Goal: Find specific page/section: Find specific page/section

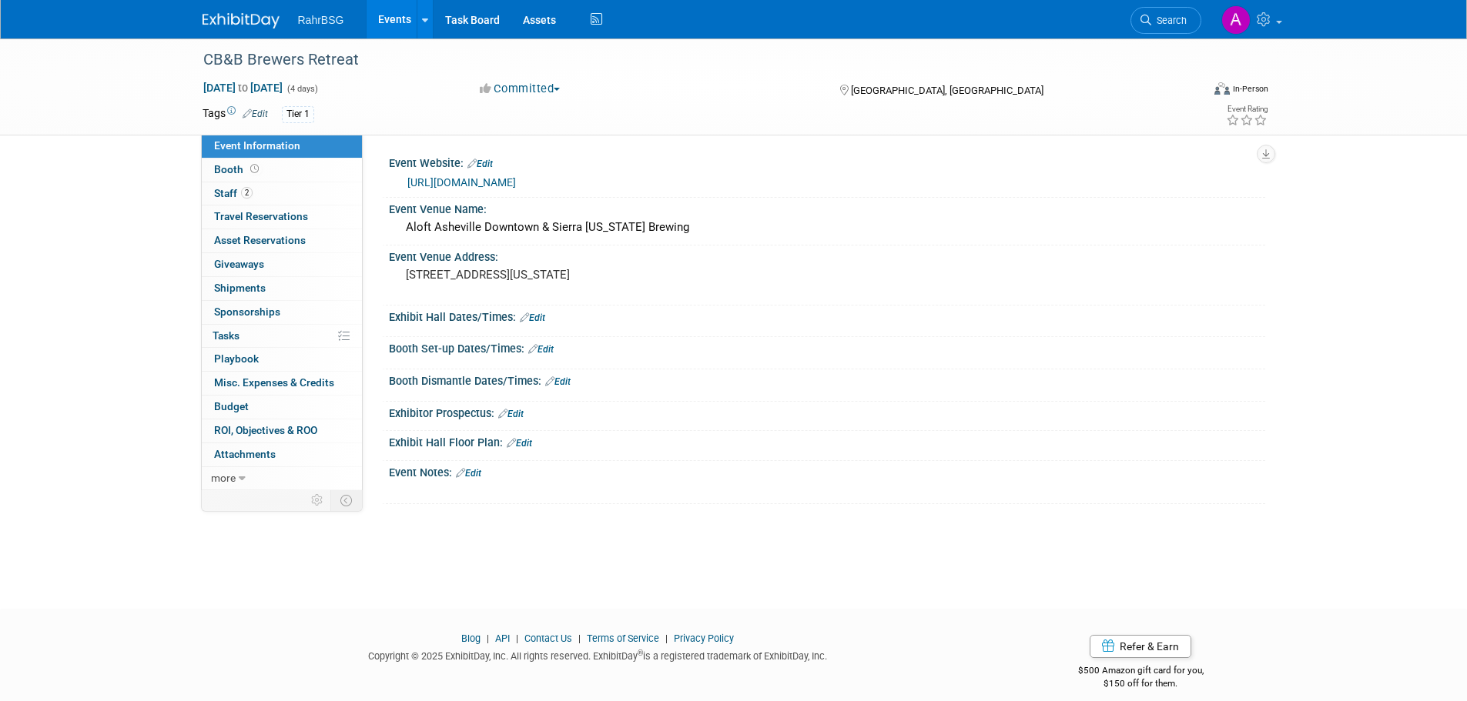
click at [241, 18] on img at bounding box center [240, 20] width 77 height 15
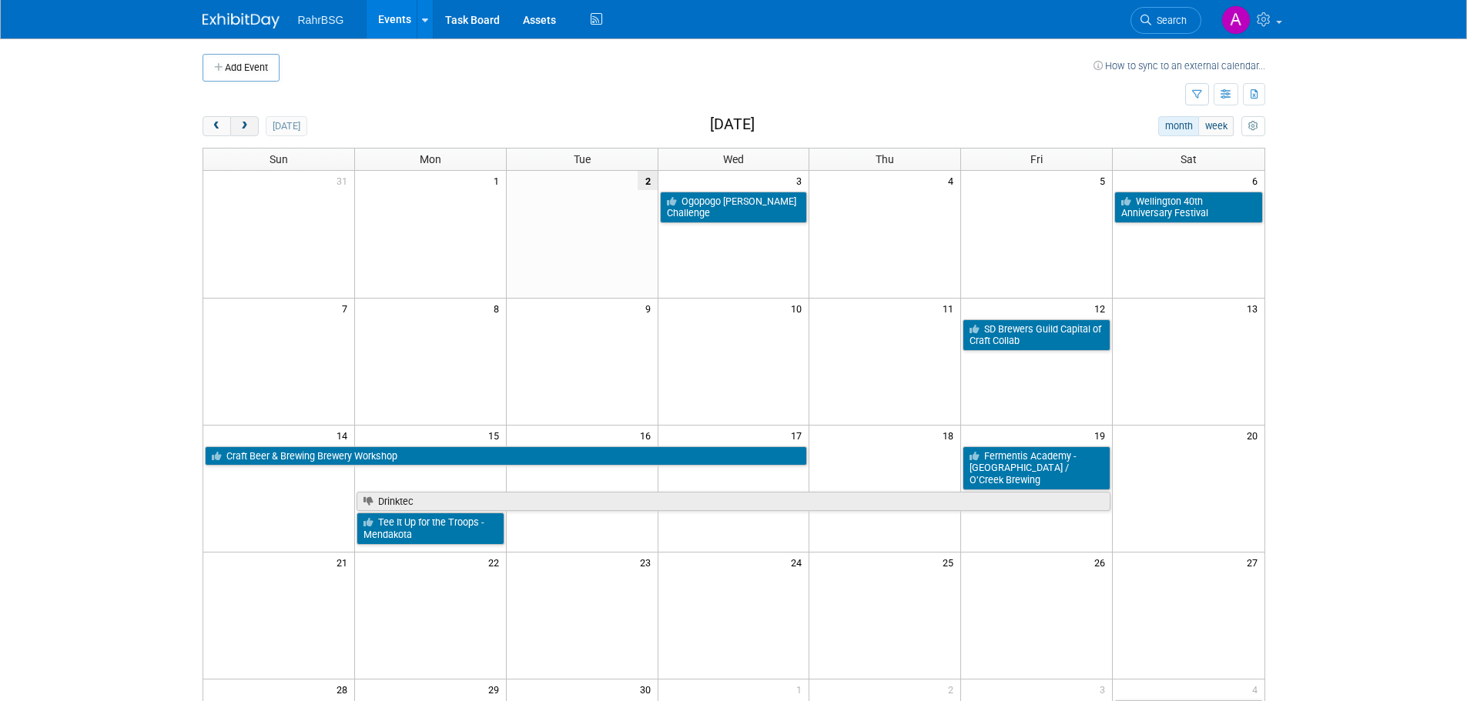
click at [239, 130] on span "next" at bounding box center [245, 127] width 12 height 10
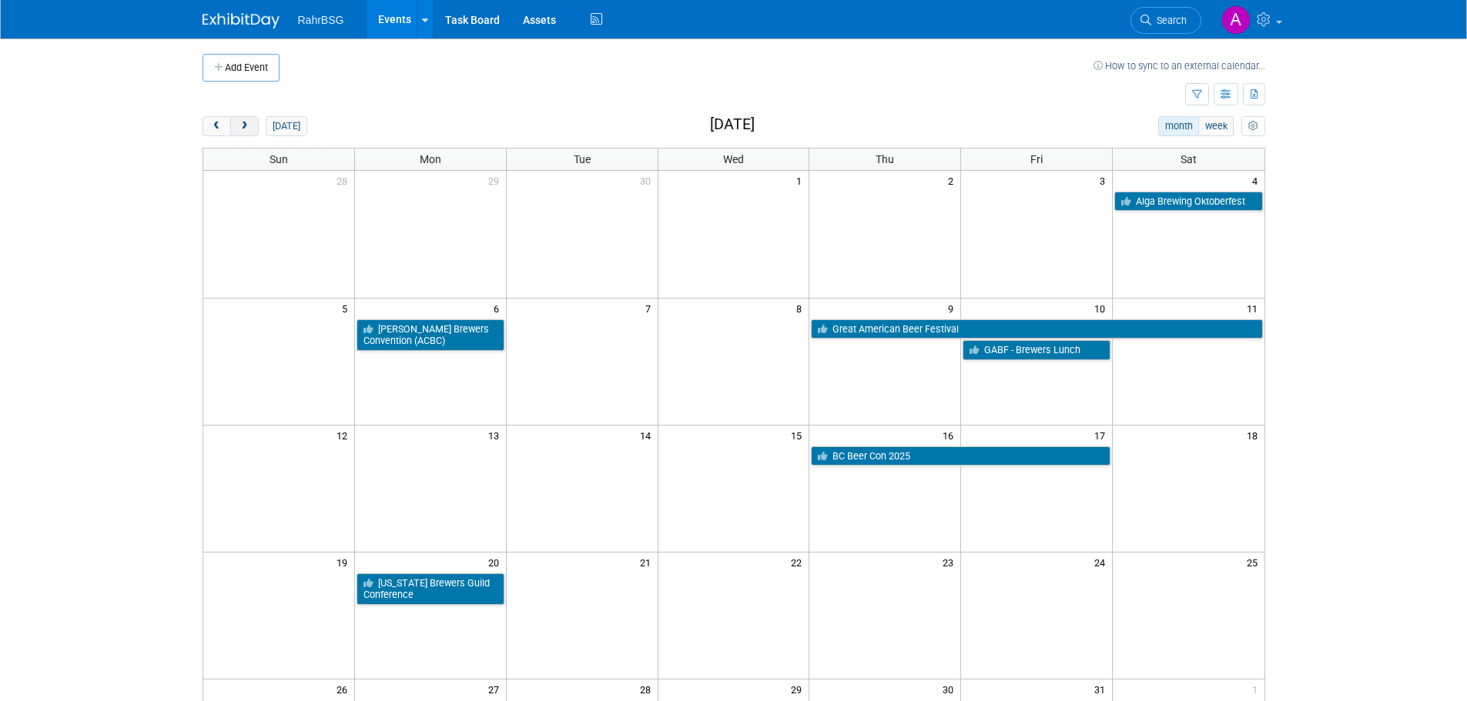
click at [239, 130] on span "next" at bounding box center [245, 127] width 12 height 10
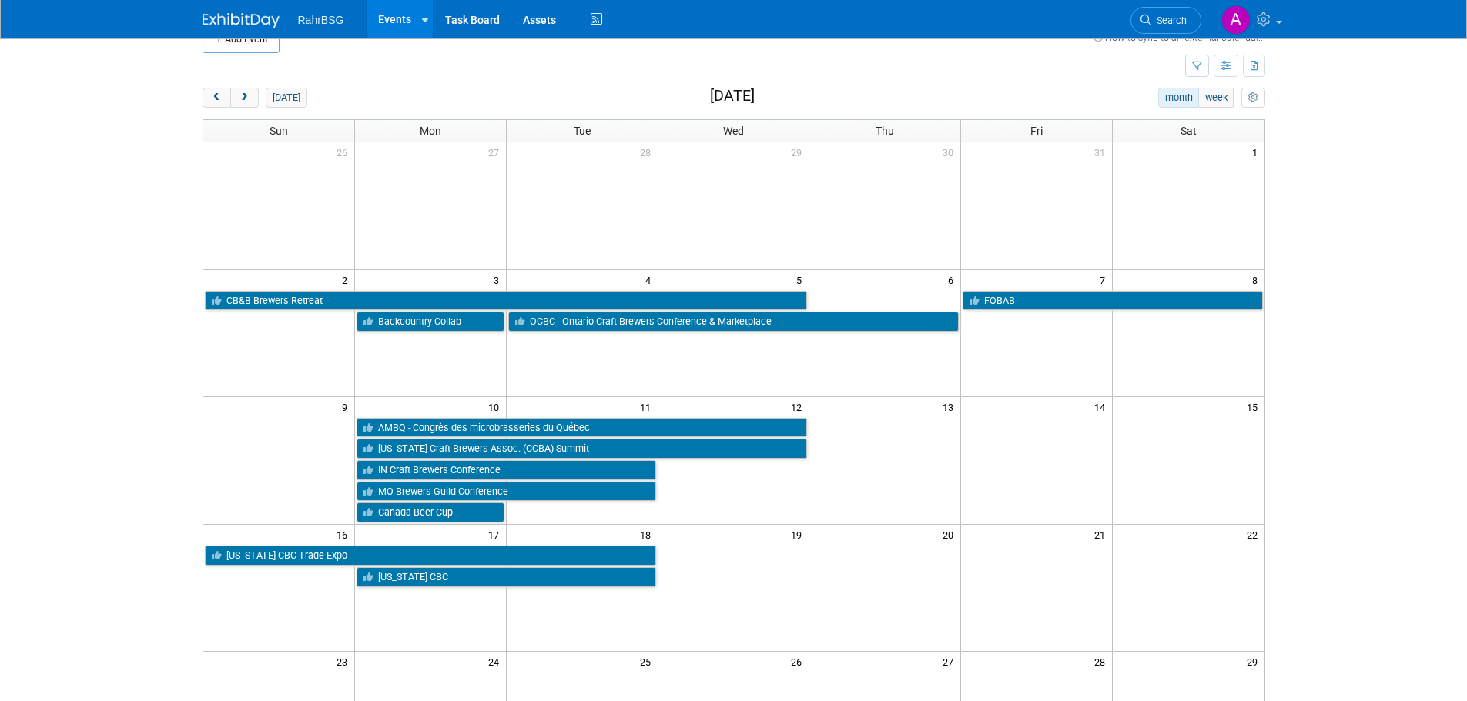
scroll to position [77, 0]
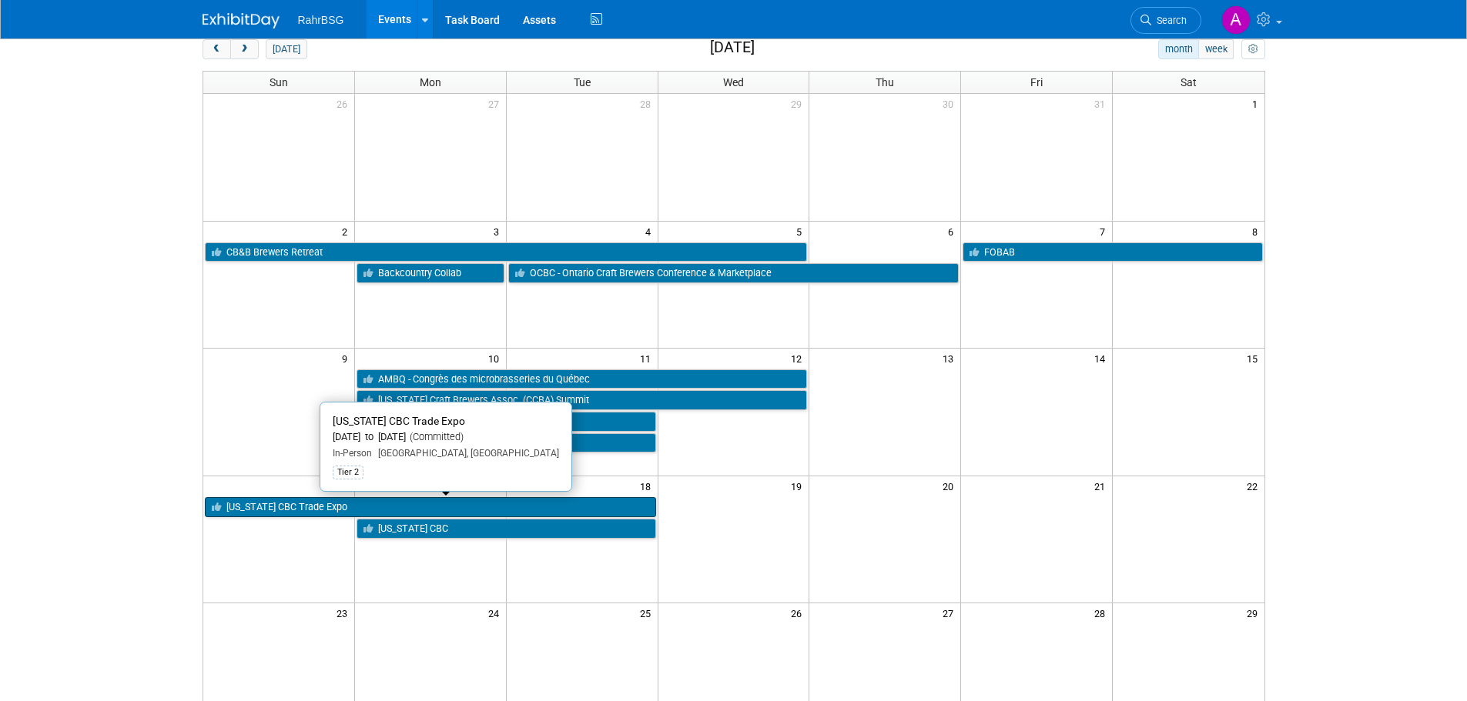
click at [283, 510] on link "[US_STATE] CBC Trade Expo" at bounding box center [430, 507] width 451 height 20
